Goal: Entertainment & Leisure: Consume media (video, audio)

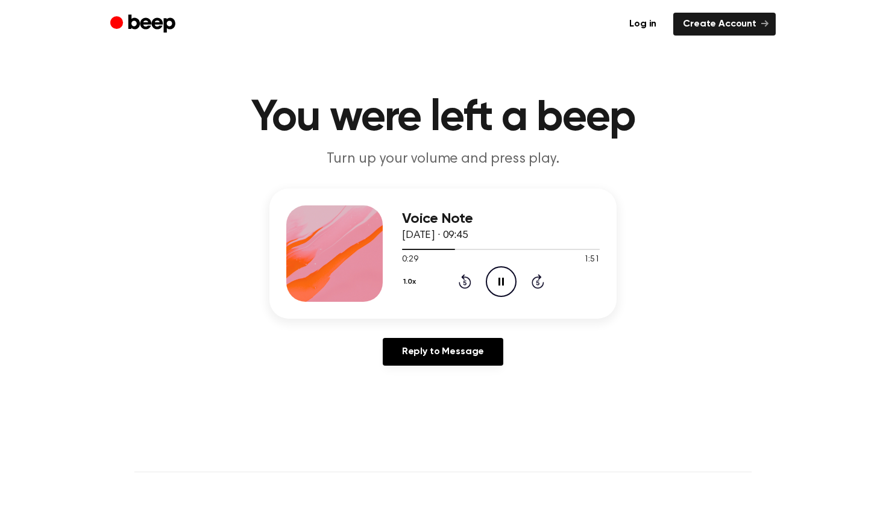
click at [496, 277] on icon "Pause Audio" at bounding box center [501, 281] width 31 height 31
click at [496, 277] on icon "Play Audio" at bounding box center [501, 281] width 31 height 31
click at [499, 277] on icon "Pause Audio" at bounding box center [501, 281] width 31 height 31
click at [499, 277] on icon "Play Audio" at bounding box center [501, 281] width 31 height 31
click at [464, 278] on icon at bounding box center [465, 281] width 13 height 14
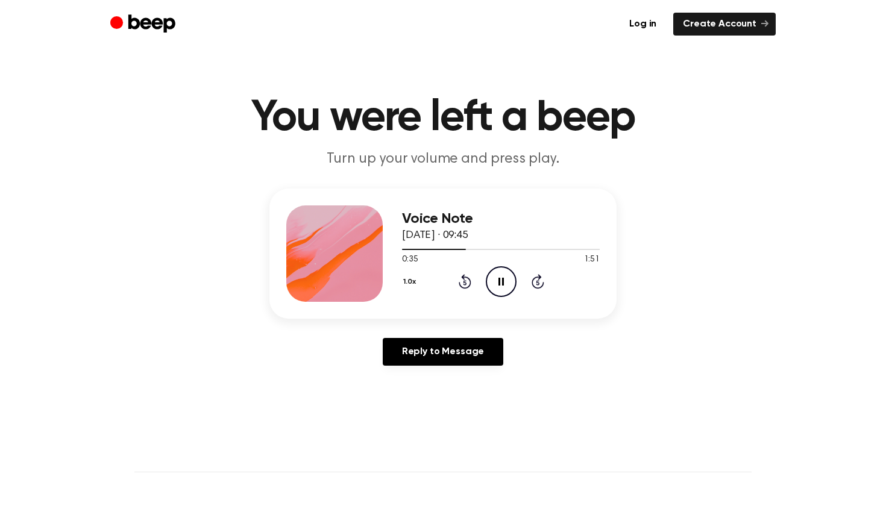
click at [464, 278] on icon at bounding box center [465, 281] width 13 height 14
click at [503, 279] on icon at bounding box center [501, 282] width 5 height 8
click at [503, 278] on icon "Play Audio" at bounding box center [501, 281] width 31 height 31
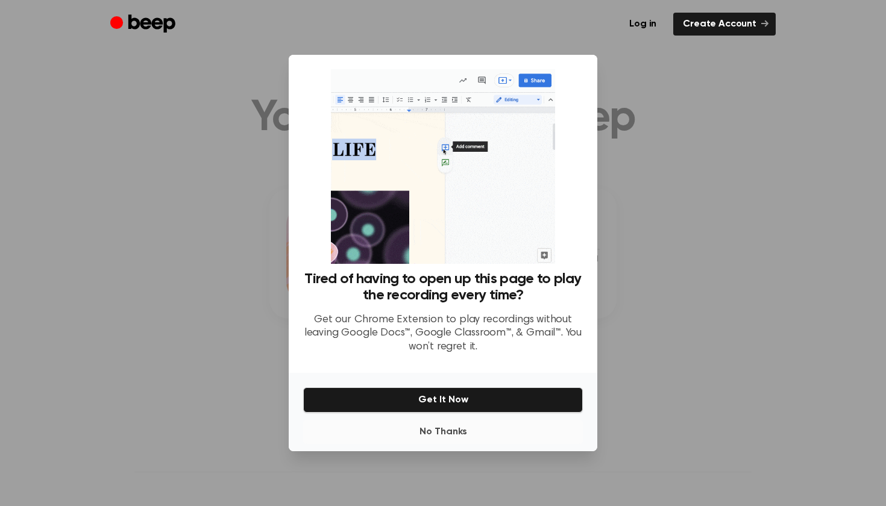
click at [450, 431] on button "No Thanks" at bounding box center [443, 432] width 280 height 24
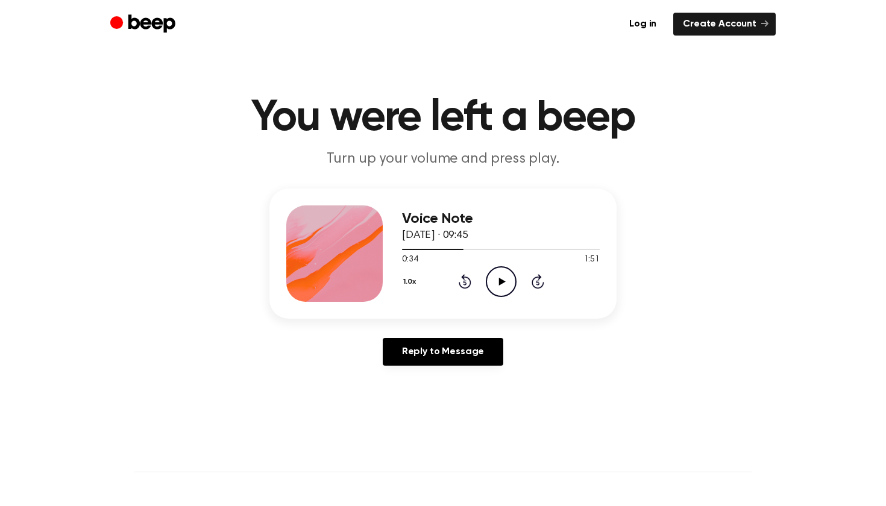
click at [500, 283] on icon at bounding box center [502, 282] width 7 height 8
click at [464, 277] on icon at bounding box center [465, 281] width 13 height 14
click at [497, 280] on icon "Play Audio" at bounding box center [501, 281] width 31 height 31
click at [494, 273] on icon "Play Audio" at bounding box center [501, 281] width 31 height 31
click at [460, 284] on icon at bounding box center [465, 281] width 13 height 14
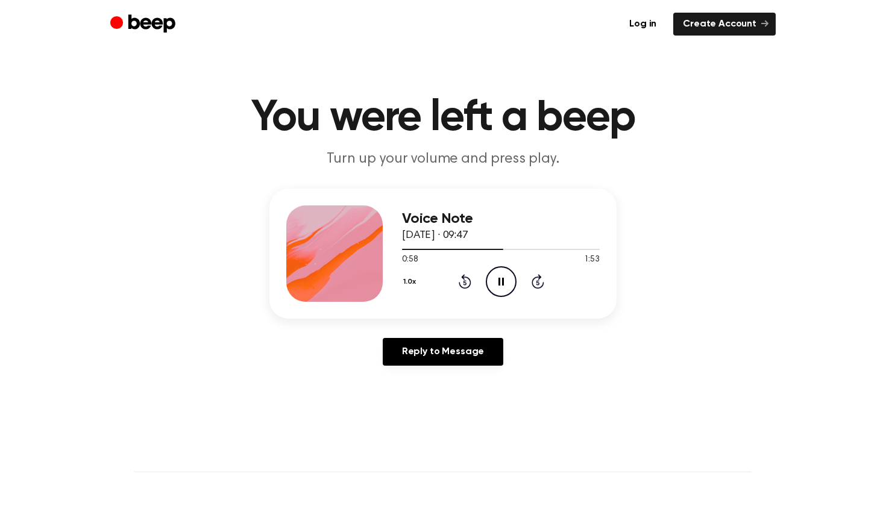
click at [498, 282] on icon "Pause Audio" at bounding box center [501, 281] width 31 height 31
click at [462, 283] on icon "Rewind 5 seconds" at bounding box center [464, 282] width 13 height 16
click at [278, 1] on div "Log in Create Account" at bounding box center [443, 24] width 666 height 48
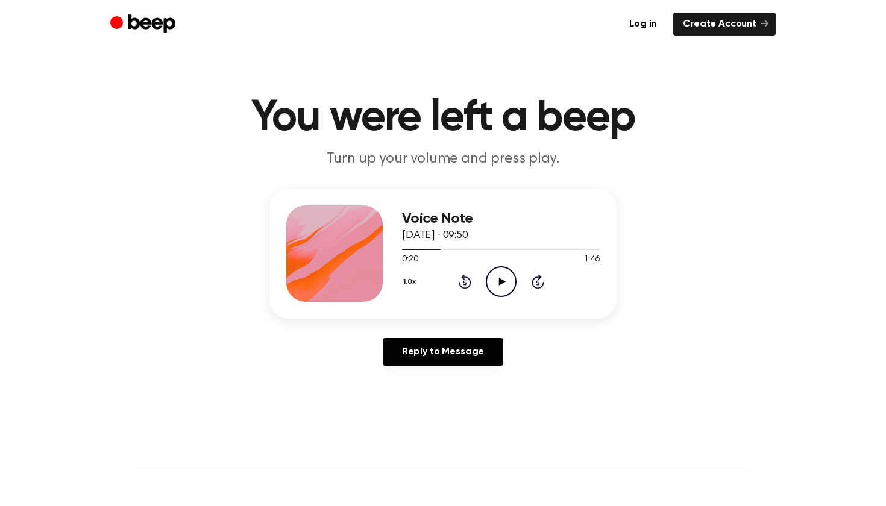
click at [458, 280] on icon "Rewind 5 seconds" at bounding box center [464, 282] width 13 height 16
click at [492, 275] on icon "Play Audio" at bounding box center [501, 281] width 31 height 31
click at [464, 277] on icon at bounding box center [465, 281] width 13 height 14
click at [508, 277] on icon "Play Audio" at bounding box center [501, 281] width 31 height 31
click at [492, 271] on icon "Play Audio" at bounding box center [501, 281] width 31 height 31
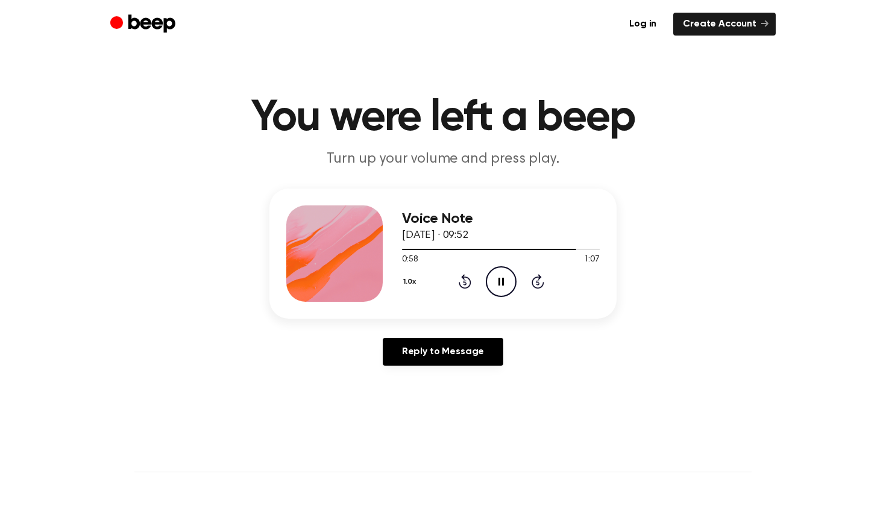
click at [466, 285] on icon at bounding box center [464, 283] width 3 height 5
click at [502, 279] on icon "Pause Audio" at bounding box center [501, 281] width 31 height 31
click at [505, 279] on icon "Play Audio" at bounding box center [501, 281] width 31 height 31
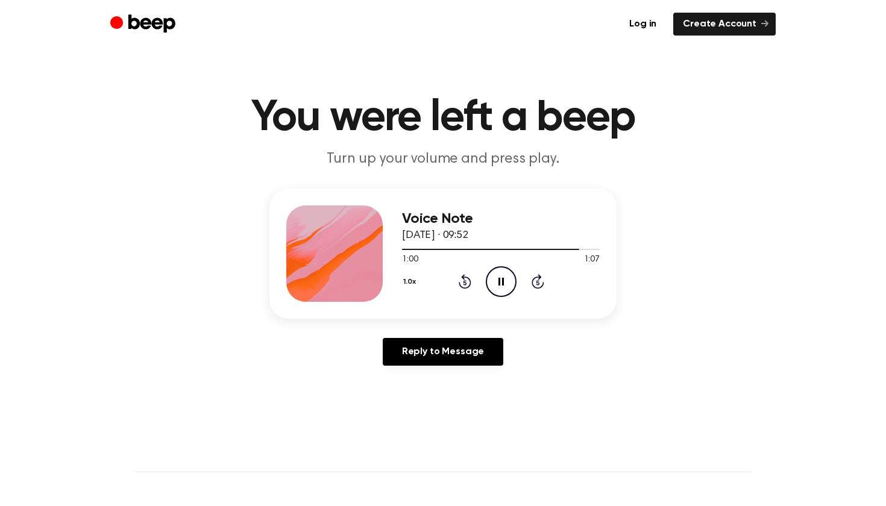
click at [463, 278] on icon at bounding box center [465, 281] width 13 height 14
